Goal: Task Accomplishment & Management: Manage account settings

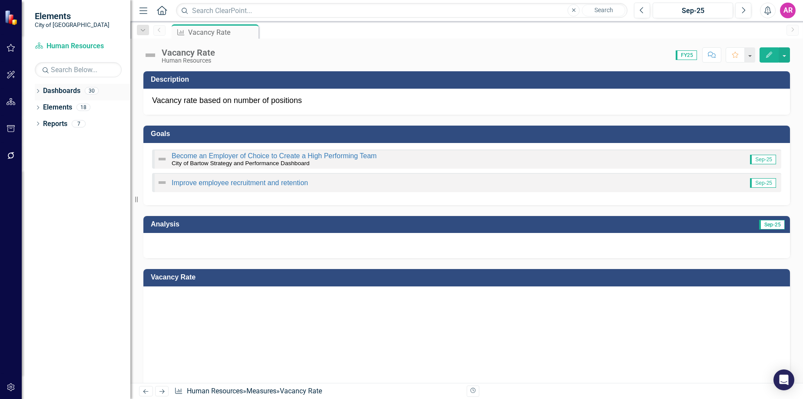
click at [39, 91] on icon "Dropdown" at bounding box center [38, 92] width 6 height 5
click at [42, 107] on icon "Dropdown" at bounding box center [42, 106] width 7 height 5
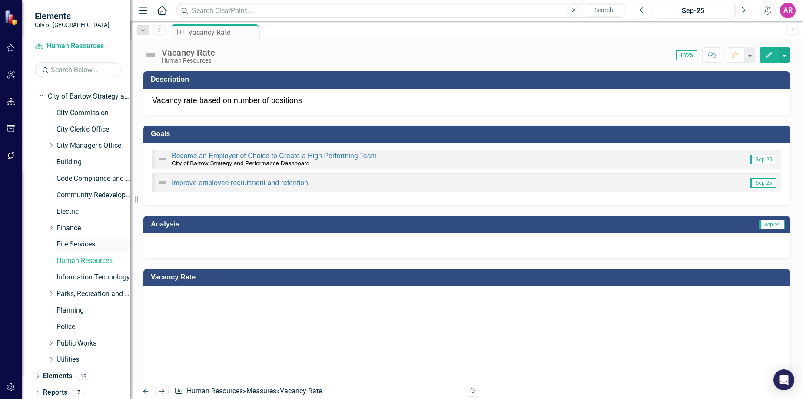
scroll to position [14, 0]
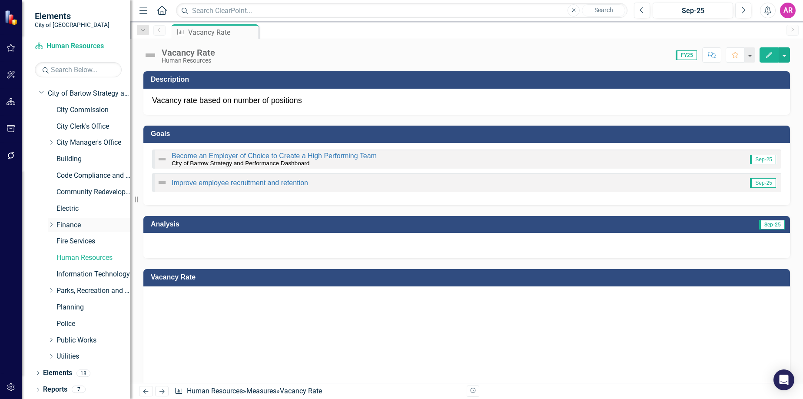
click at [51, 227] on icon "Dropdown" at bounding box center [51, 224] width 7 height 5
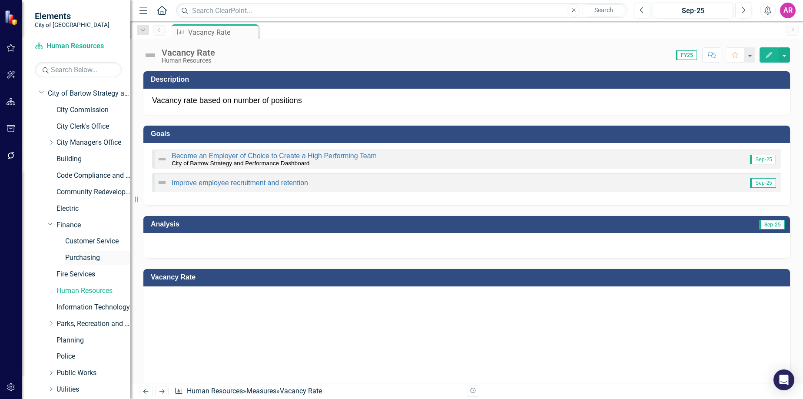
click at [83, 254] on link "Purchasing" at bounding box center [97, 258] width 65 height 10
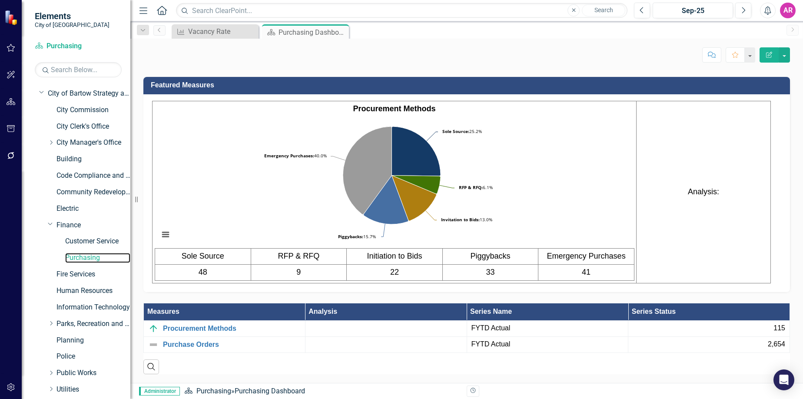
scroll to position [585, 0]
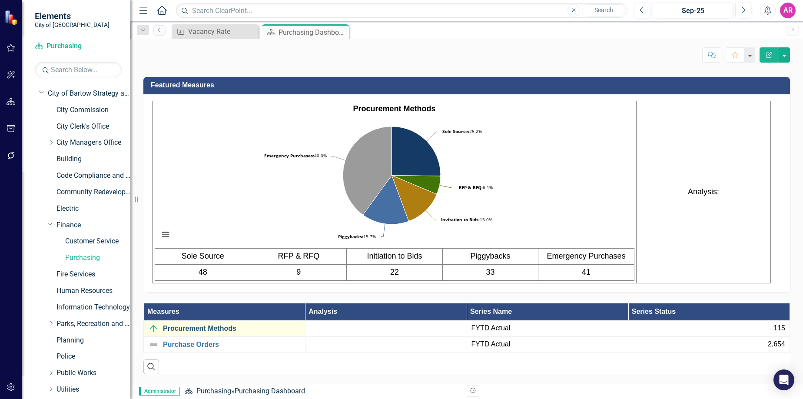
click at [204, 329] on link "Procurement Methods" at bounding box center [232, 329] width 138 height 8
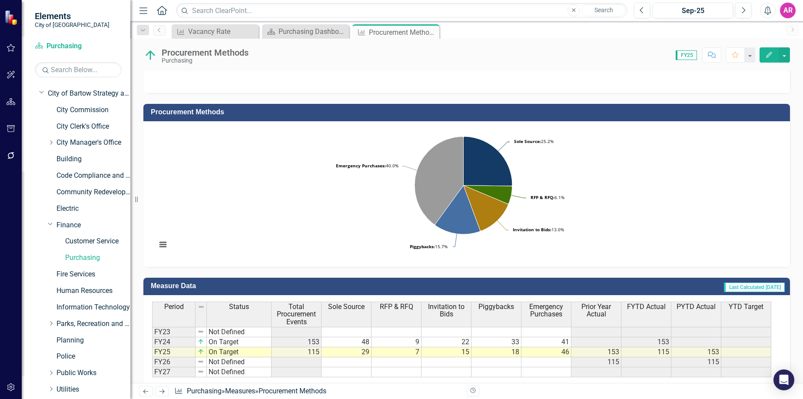
scroll to position [239, 0]
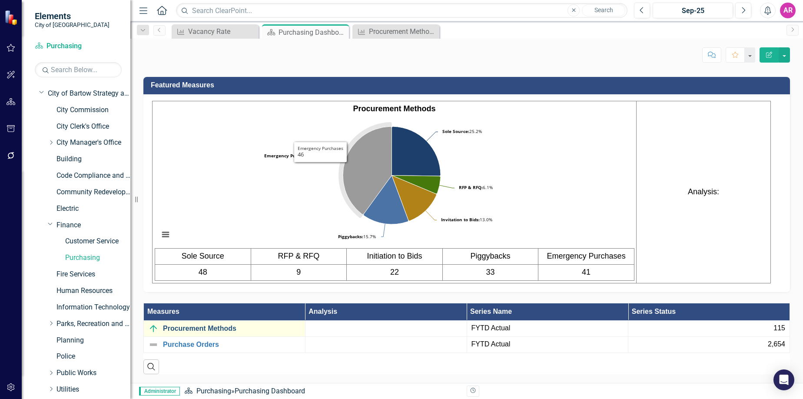
scroll to position [585, 0]
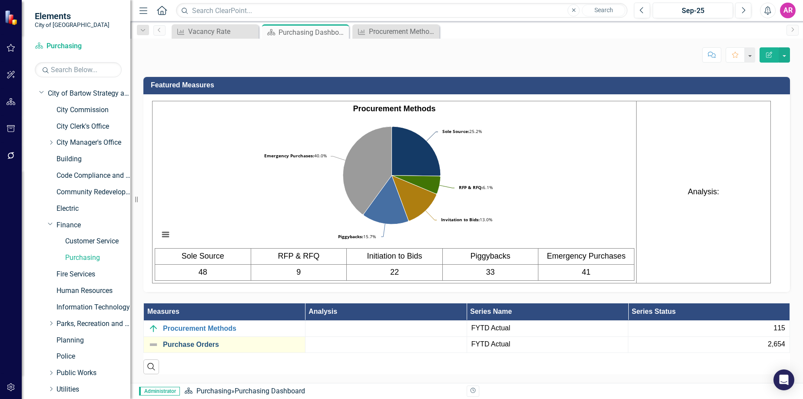
click at [199, 344] on link "Purchase Orders" at bounding box center [232, 345] width 138 height 8
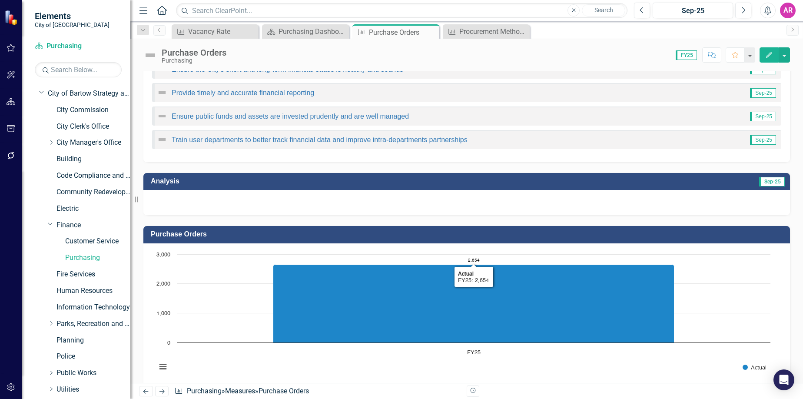
scroll to position [239, 0]
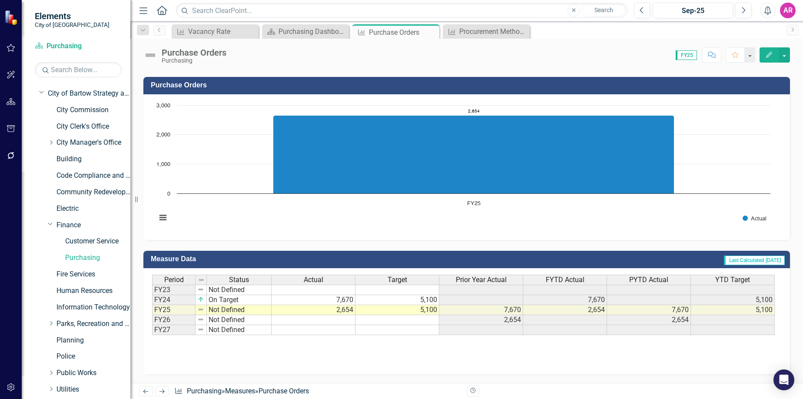
click at [229, 313] on td "Not Defined" at bounding box center [239, 310] width 65 height 10
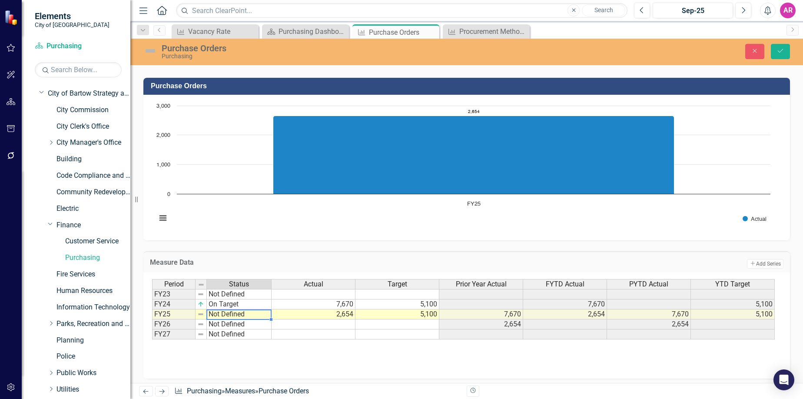
click at [256, 317] on td "Not Defined" at bounding box center [239, 314] width 65 height 10
click at [178, 314] on td "FY25" at bounding box center [173, 314] width 43 height 10
click at [201, 315] on img at bounding box center [200, 314] width 7 height 7
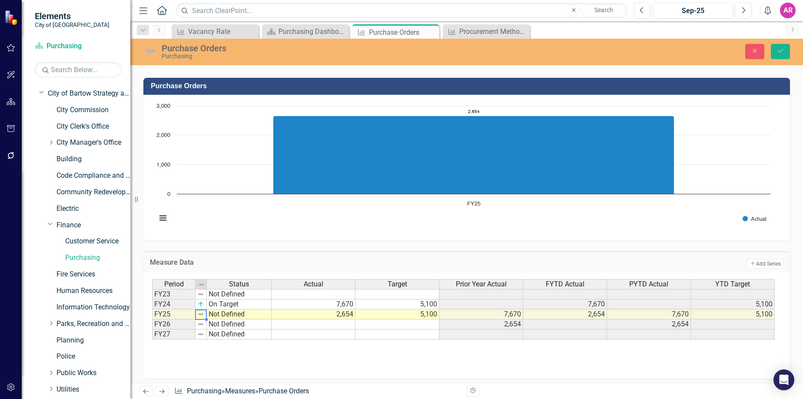
click at [221, 312] on td "Not Defined" at bounding box center [239, 314] width 65 height 10
type textarea "Not Defined"
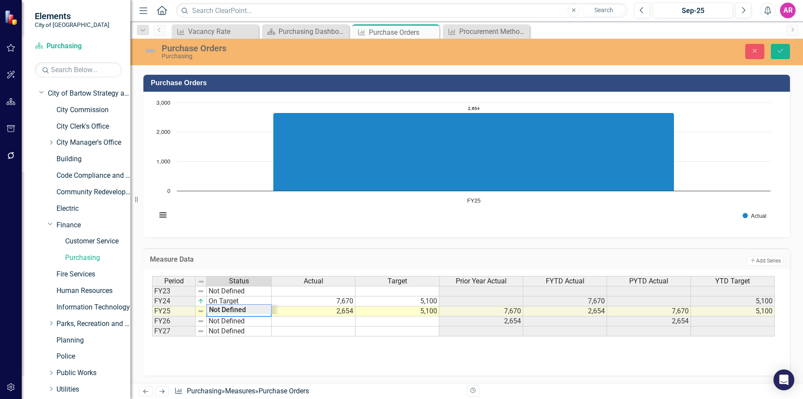
scroll to position [243, 0]
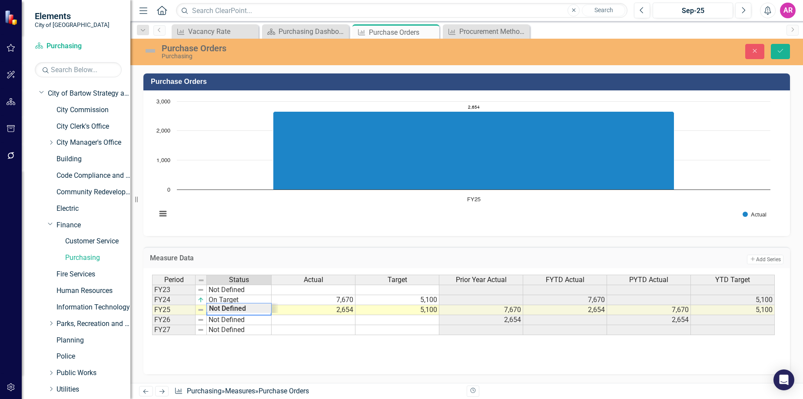
click at [292, 337] on div "Period Status Actual Target Prior Year Actual FYTD Actual PYTD Actual YTD Targe…" at bounding box center [466, 318] width 629 height 87
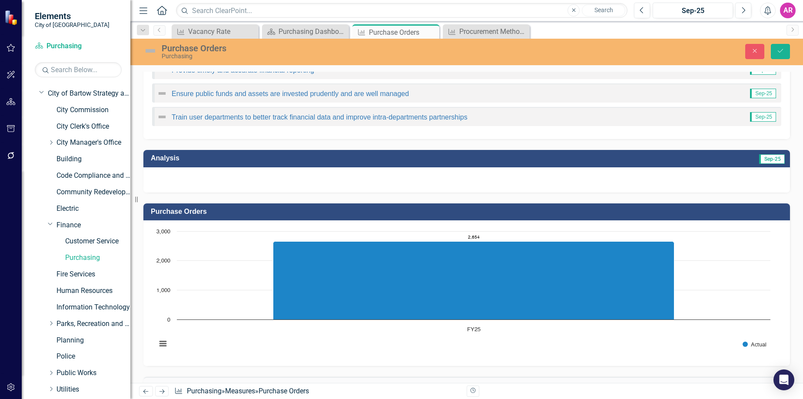
scroll to position [113, 0]
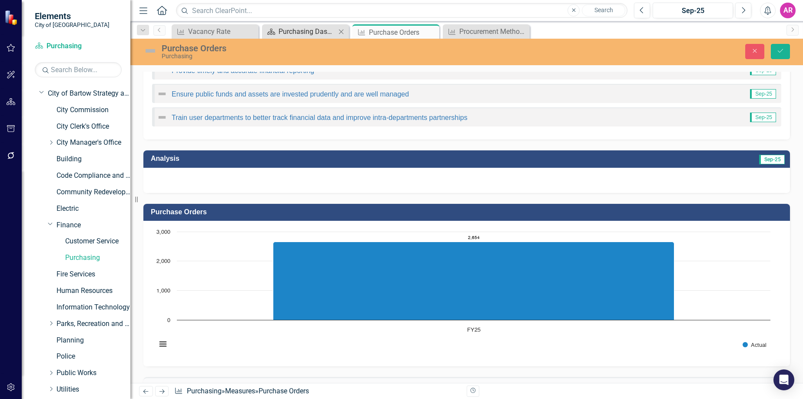
click at [316, 33] on div "Purchasing Dashboard" at bounding box center [307, 31] width 57 height 11
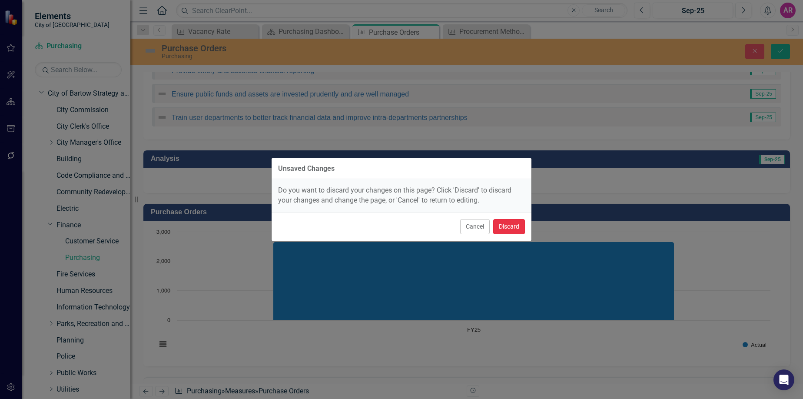
click at [505, 222] on button "Discard" at bounding box center [509, 226] width 32 height 15
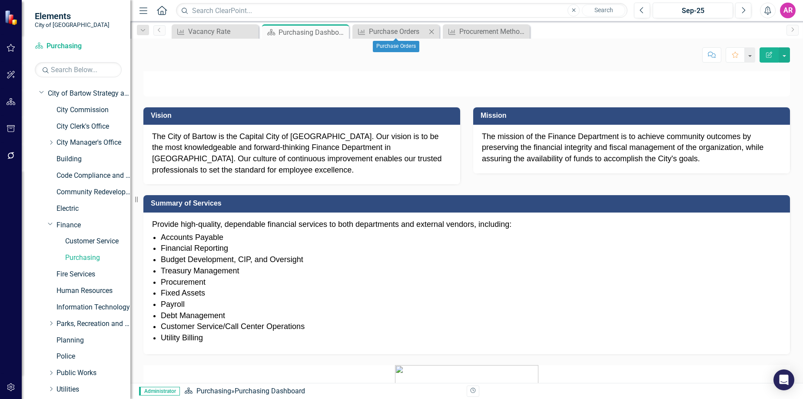
click at [428, 30] on icon "Close" at bounding box center [431, 31] width 9 height 7
click at [433, 31] on icon "Close" at bounding box center [431, 31] width 9 height 7
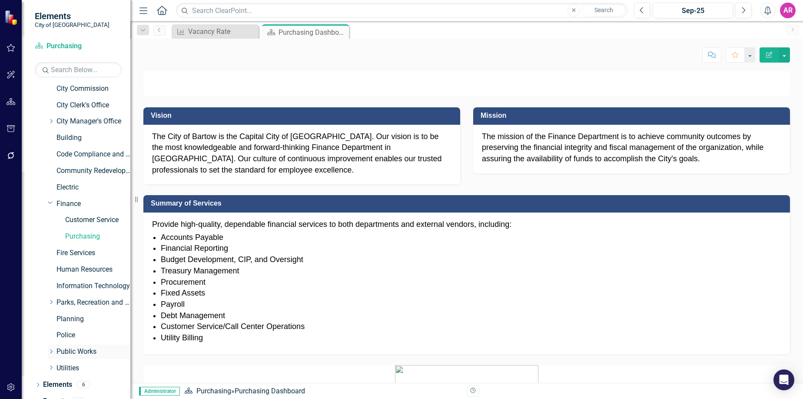
scroll to position [47, 0]
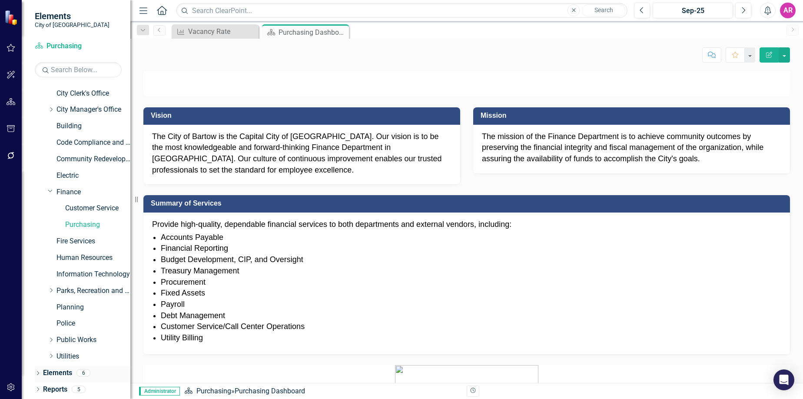
click at [64, 369] on link "Elements" at bounding box center [57, 373] width 29 height 10
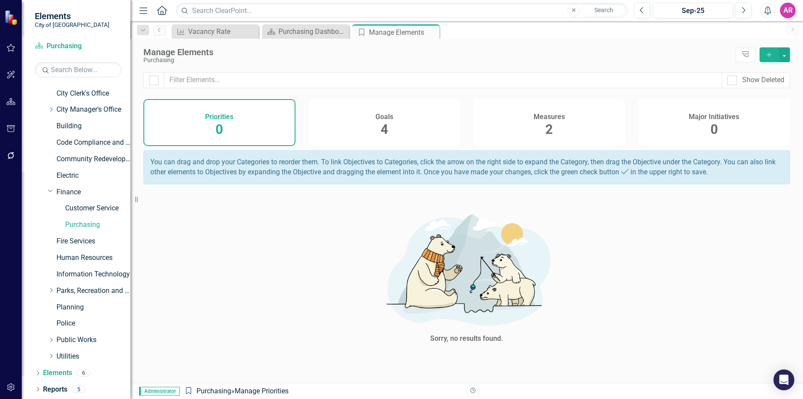
click at [513, 132] on div "Measures 2" at bounding box center [549, 122] width 152 height 47
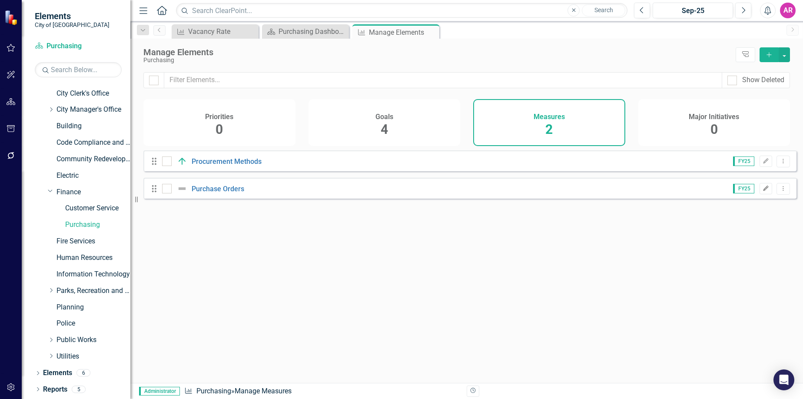
click at [763, 191] on icon "Edit" at bounding box center [766, 188] width 7 height 5
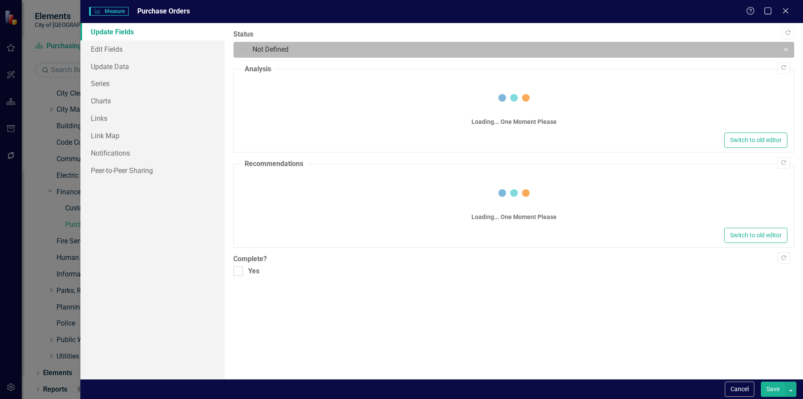
click at [344, 51] on div at bounding box center [506, 50] width 534 height 12
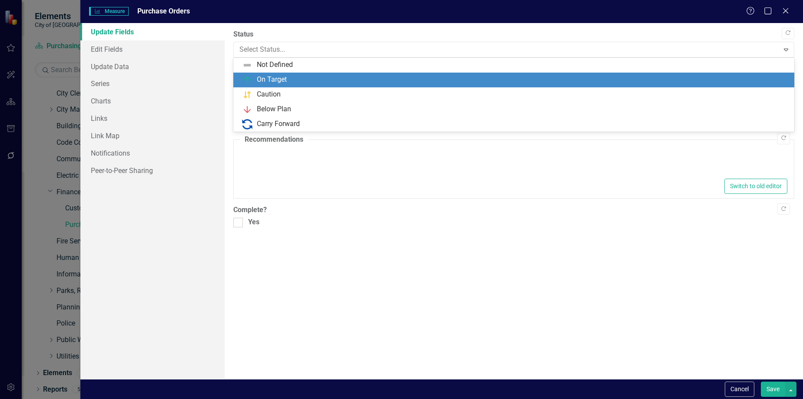
click at [321, 77] on div "On Target" at bounding box center [515, 80] width 547 height 10
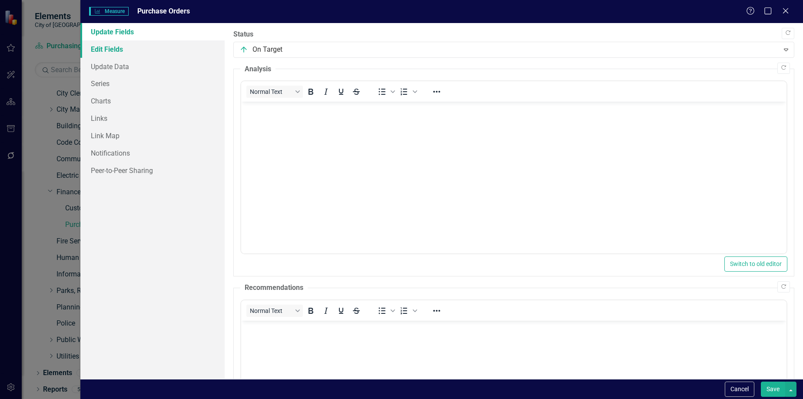
click at [164, 50] on link "Edit Fields" at bounding box center [152, 48] width 145 height 17
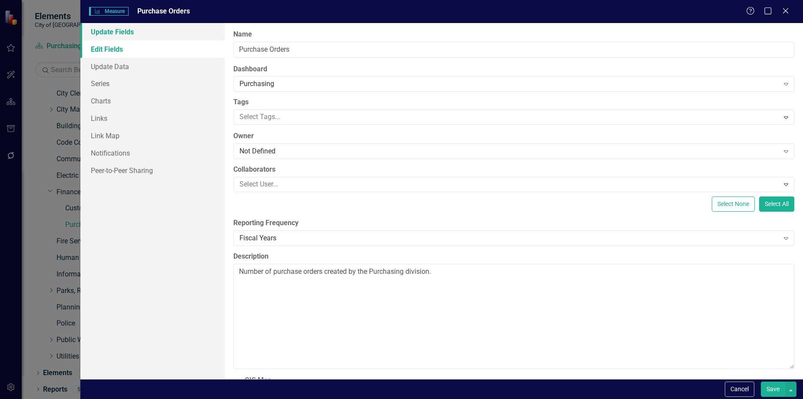
drag, startPoint x: 165, startPoint y: 34, endPoint x: 179, endPoint y: 37, distance: 14.8
click at [165, 34] on link "Update Fields" at bounding box center [152, 31] width 145 height 17
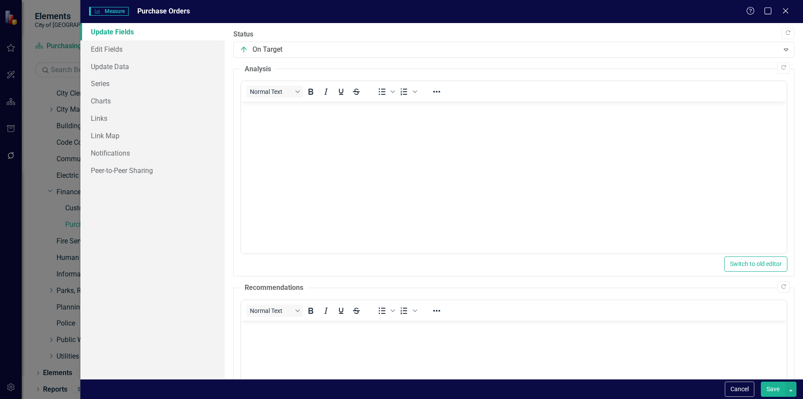
click at [644, 118] on body "Rich Text Area. Press ALT-0 for help." at bounding box center [513, 167] width 545 height 130
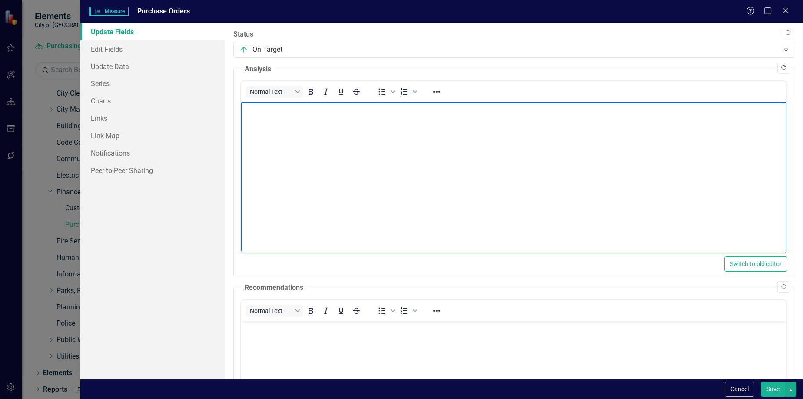
click at [780, 66] on icon "Copy Forward" at bounding box center [783, 67] width 7 height 5
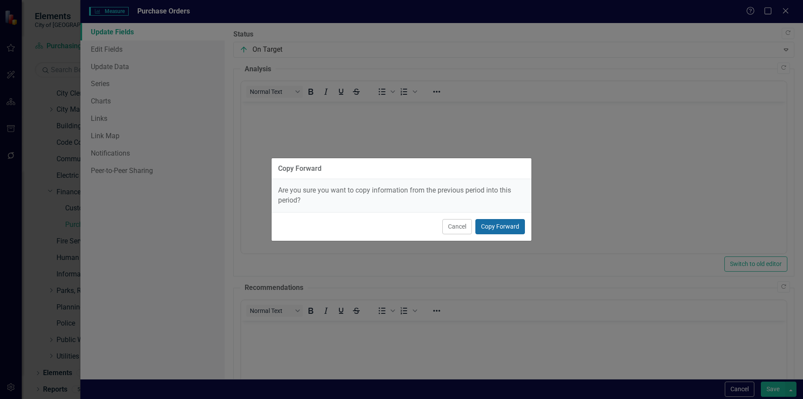
click at [508, 226] on button "Copy Forward" at bounding box center [500, 226] width 50 height 15
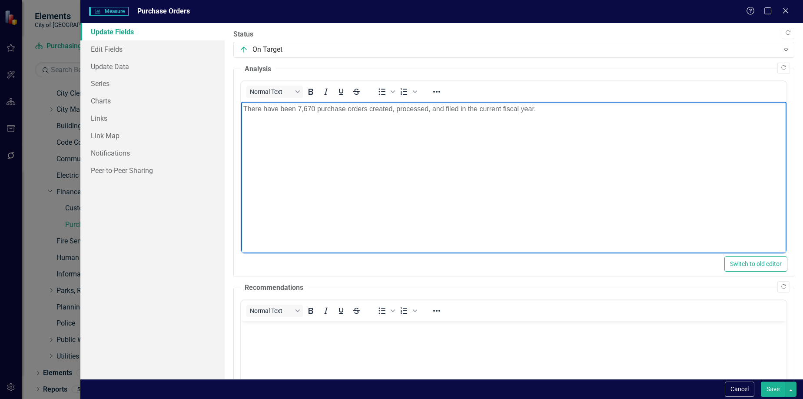
drag, startPoint x: 568, startPoint y: 108, endPoint x: 219, endPoint y: 121, distance: 349.6
click at [241, 121] on html "There have been 7,670 purchase orders created, processed, and filed in the curr…" at bounding box center [513, 167] width 545 height 130
click at [500, 155] on body "There have been 7,670 purchase orders created, processed, and filed in the curr…" at bounding box center [513, 167] width 545 height 130
click at [553, 113] on p "There have been 7,670 purchase orders created, processed, and filed in the curr…" at bounding box center [513, 109] width 541 height 10
drag, startPoint x: 547, startPoint y: 116, endPoint x: 204, endPoint y: 113, distance: 342.4
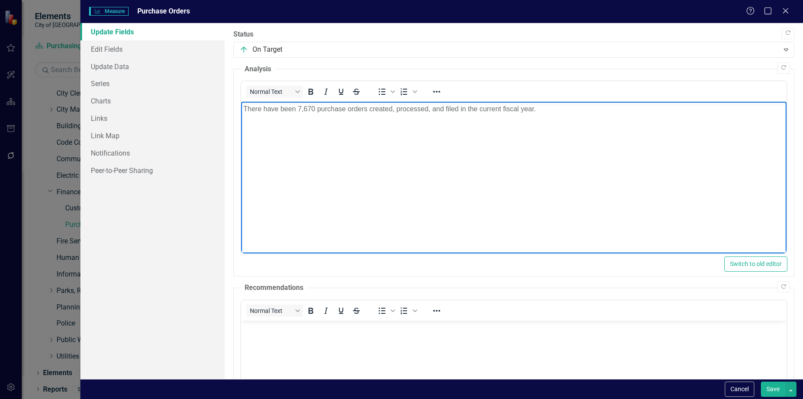
click at [241, 113] on html "There have been 7,670 purchase orders created, processed, and filed in the curr…" at bounding box center [513, 167] width 545 height 130
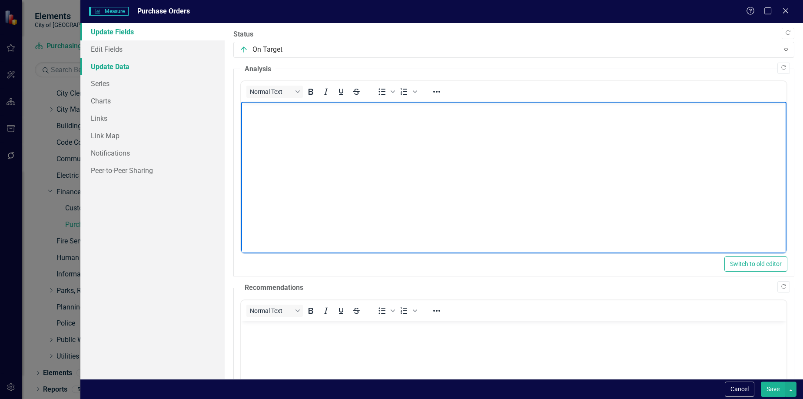
click at [134, 65] on link "Update Data" at bounding box center [152, 66] width 145 height 17
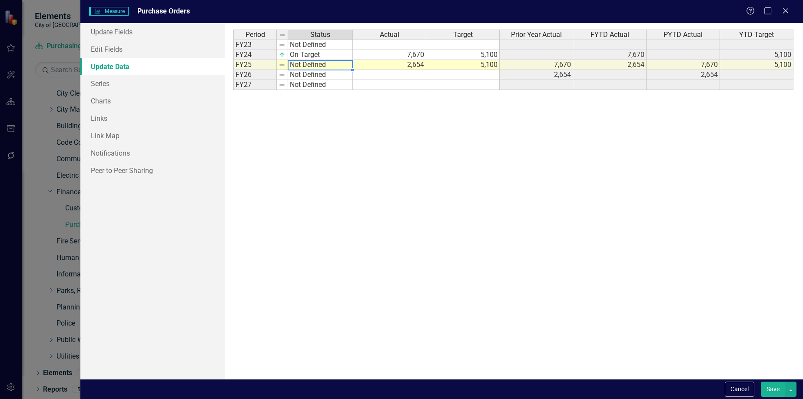
click at [330, 65] on td "Not Defined" at bounding box center [320, 65] width 65 height 10
type textarea "On Target"
click at [333, 73] on div "Period Status Actual Target Prior Year Actual FYTD Actual PYTD Actual YTD Targe…" at bounding box center [513, 201] width 561 height 343
click at [450, 133] on div "Period Status Actual Target Prior Year Actual FYTD Actual PYTD Actual YTD Targe…" at bounding box center [513, 201] width 561 height 343
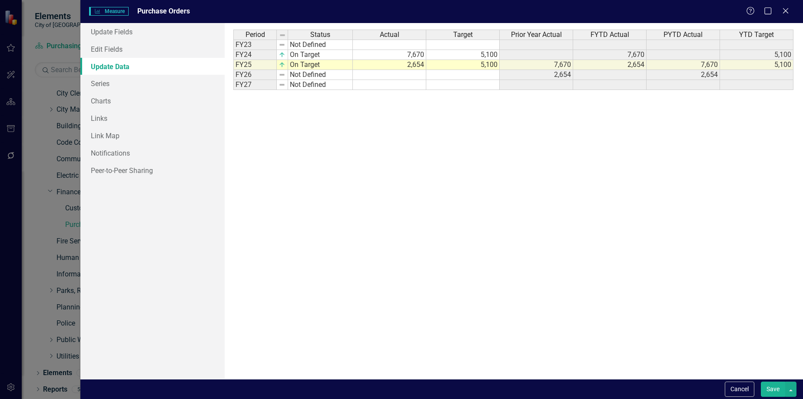
click at [342, 69] on td "On Target" at bounding box center [320, 65] width 65 height 10
click at [734, 387] on button "Cancel" at bounding box center [740, 389] width 30 height 15
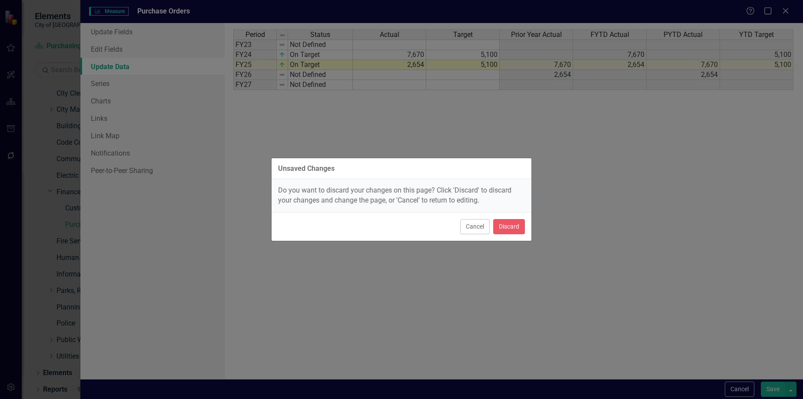
click at [502, 209] on div "Do you want to discard your changes on this page? Click 'Discard' to discard yo…" at bounding box center [402, 195] width 260 height 33
click at [506, 225] on button "Discard" at bounding box center [509, 226] width 32 height 15
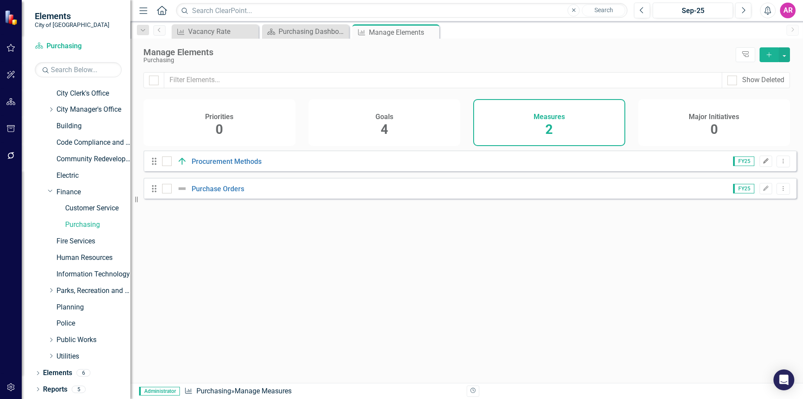
click at [763, 164] on icon "Edit" at bounding box center [766, 161] width 7 height 5
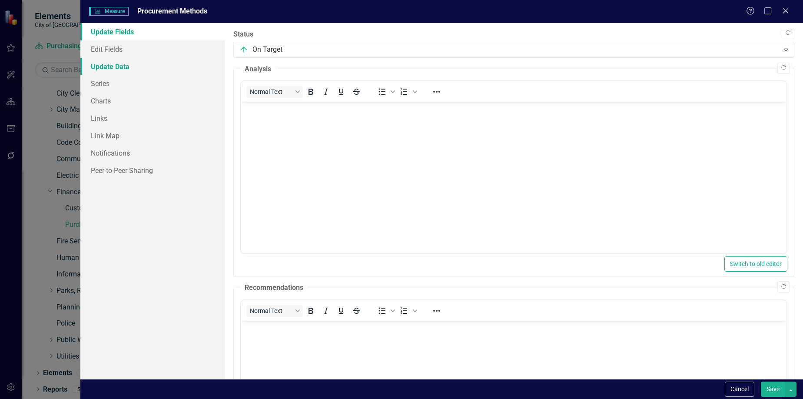
click at [153, 69] on link "Update Data" at bounding box center [152, 66] width 145 height 17
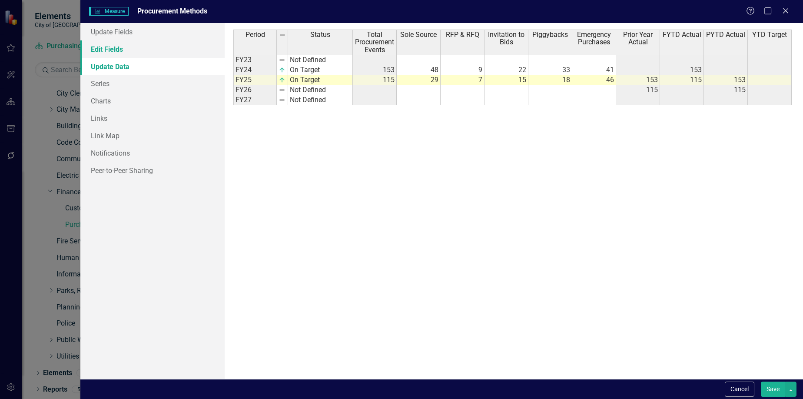
click at [149, 52] on link "Edit Fields" at bounding box center [152, 48] width 145 height 17
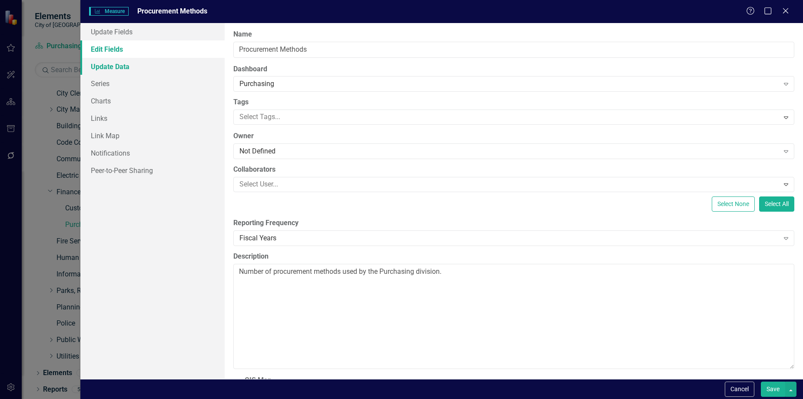
click at [169, 61] on link "Update Data" at bounding box center [152, 66] width 145 height 17
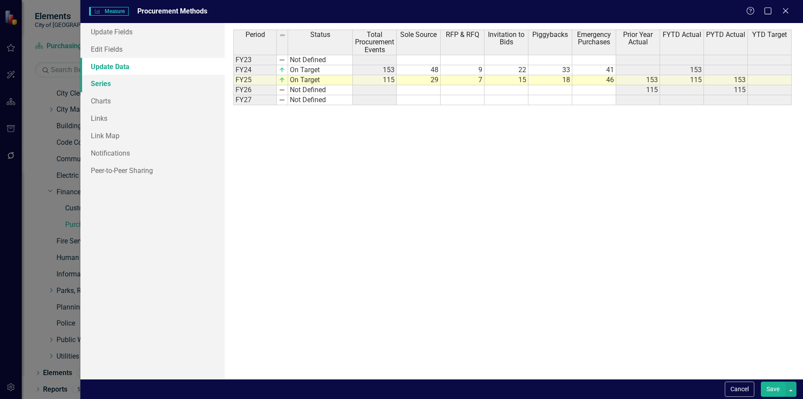
click at [179, 81] on link "Series" at bounding box center [152, 83] width 145 height 17
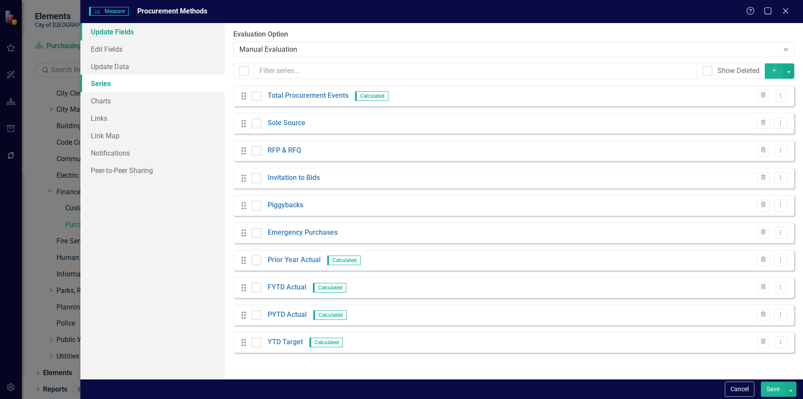
click at [167, 34] on link "Update Fields" at bounding box center [152, 31] width 145 height 17
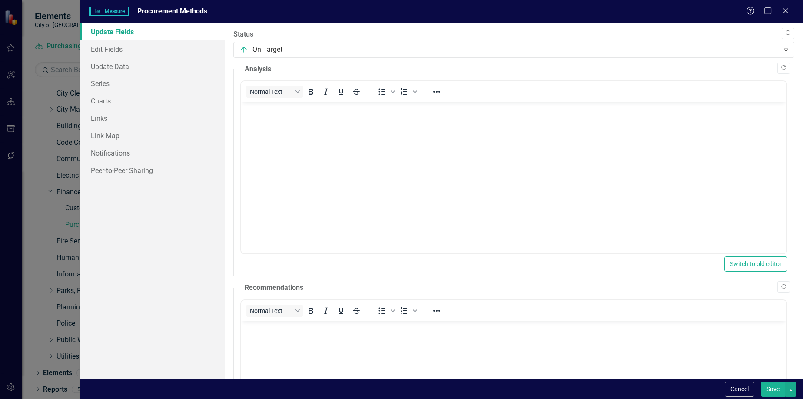
drag, startPoint x: 484, startPoint y: 138, endPoint x: 605, endPoint y: 126, distance: 121.9
click at [486, 138] on body "Rich Text Area. Press ALT-0 for help." at bounding box center [513, 167] width 545 height 130
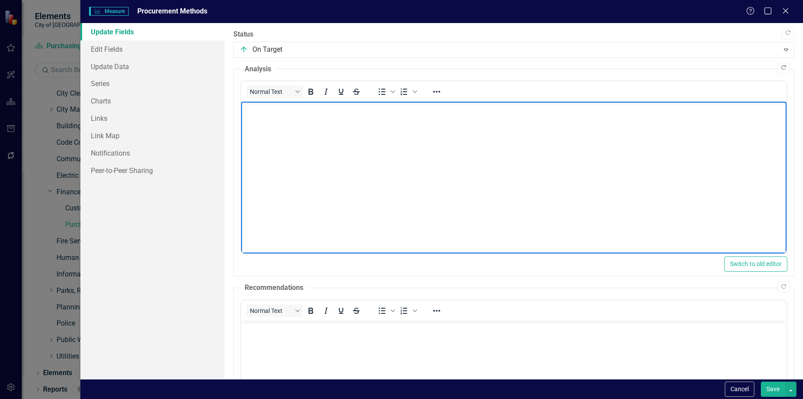
click at [780, 66] on icon "Copy Forward" at bounding box center [783, 67] width 7 height 5
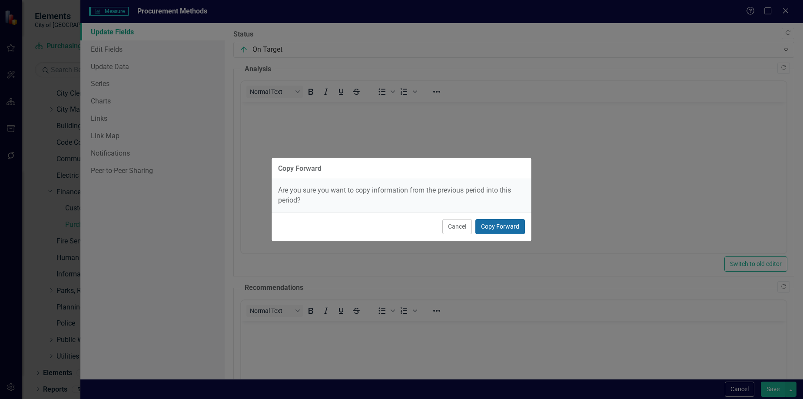
click at [518, 224] on button "Copy Forward" at bounding box center [500, 226] width 50 height 15
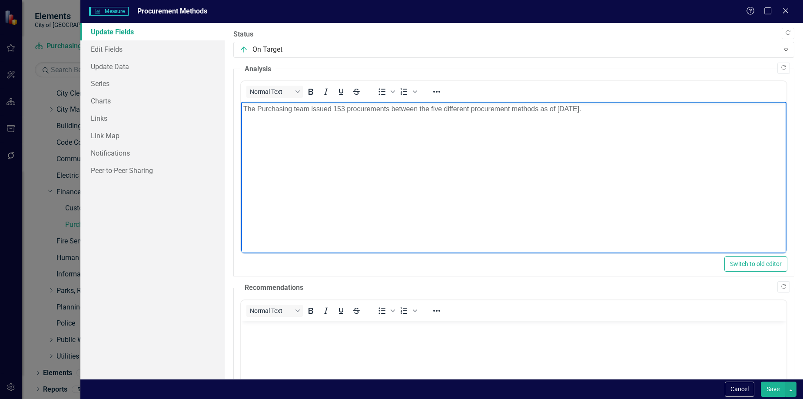
drag, startPoint x: 622, startPoint y: 120, endPoint x: 209, endPoint y: 99, distance: 413.3
click at [241, 102] on html "The Purchasing team issued 153 procurements between the five different procurem…" at bounding box center [513, 167] width 545 height 130
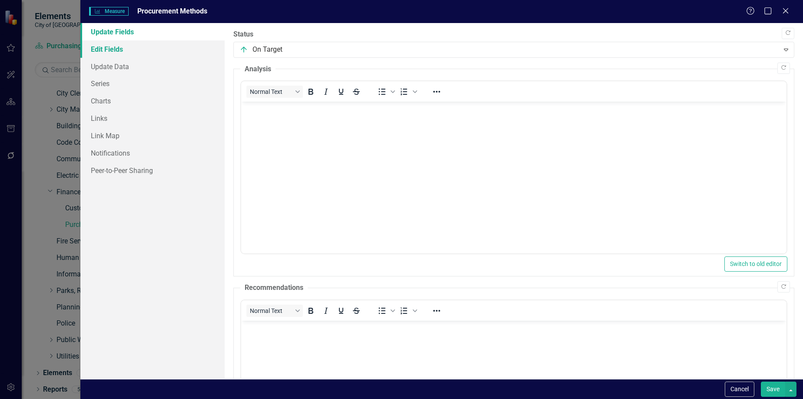
click at [146, 43] on link "Edit Fields" at bounding box center [152, 48] width 145 height 17
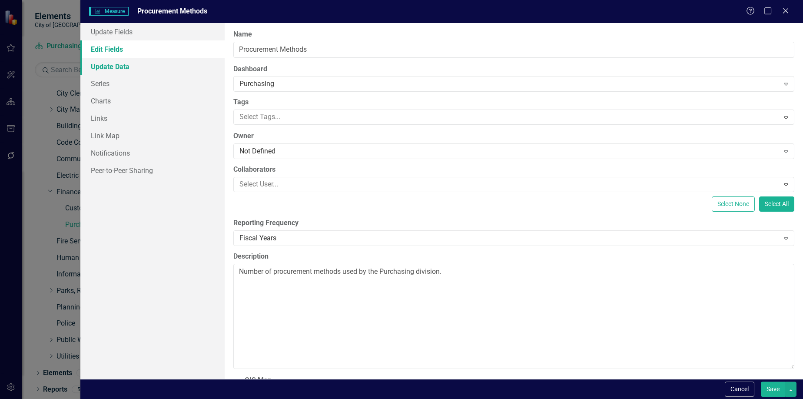
click at [148, 70] on link "Update Data" at bounding box center [152, 66] width 145 height 17
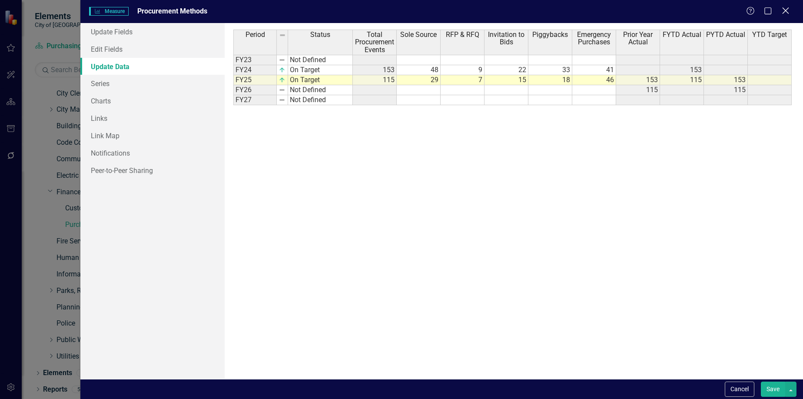
click at [788, 16] on div "Close" at bounding box center [785, 12] width 11 height 12
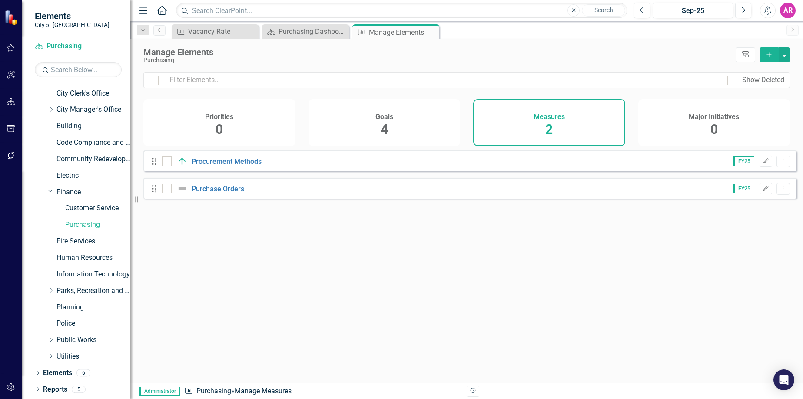
click at [315, 287] on div "Looks like you don't have any Measures set up yet. Why don't you add a Measure …" at bounding box center [469, 255] width 653 height 211
click at [561, 255] on div "Looks like you don't have any Measures set up yet. Why don't you add a Measure …" at bounding box center [469, 255] width 653 height 211
